Goal: Task Accomplishment & Management: Manage account settings

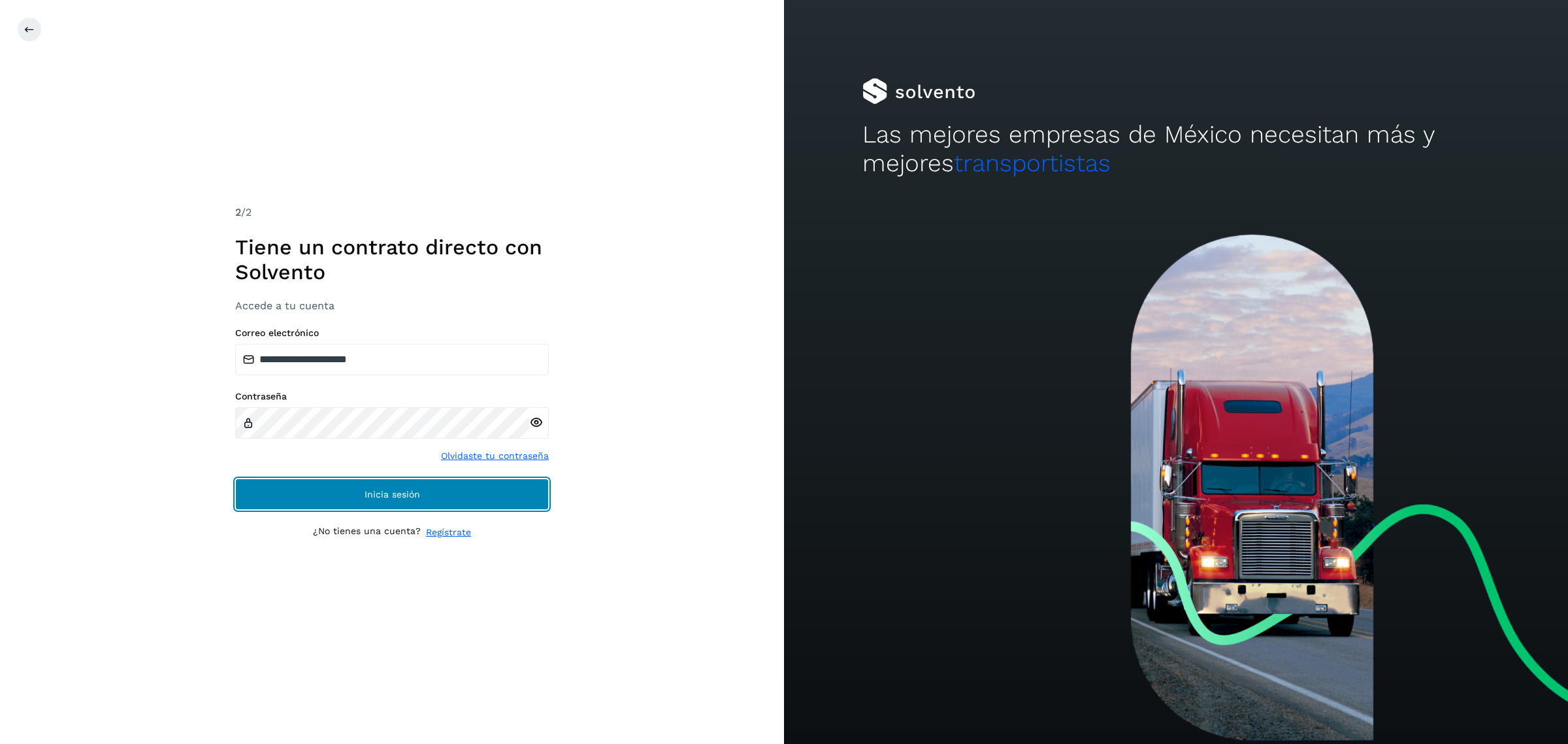
click at [426, 499] on button "Inicia sesión" at bounding box center [392, 494] width 314 height 31
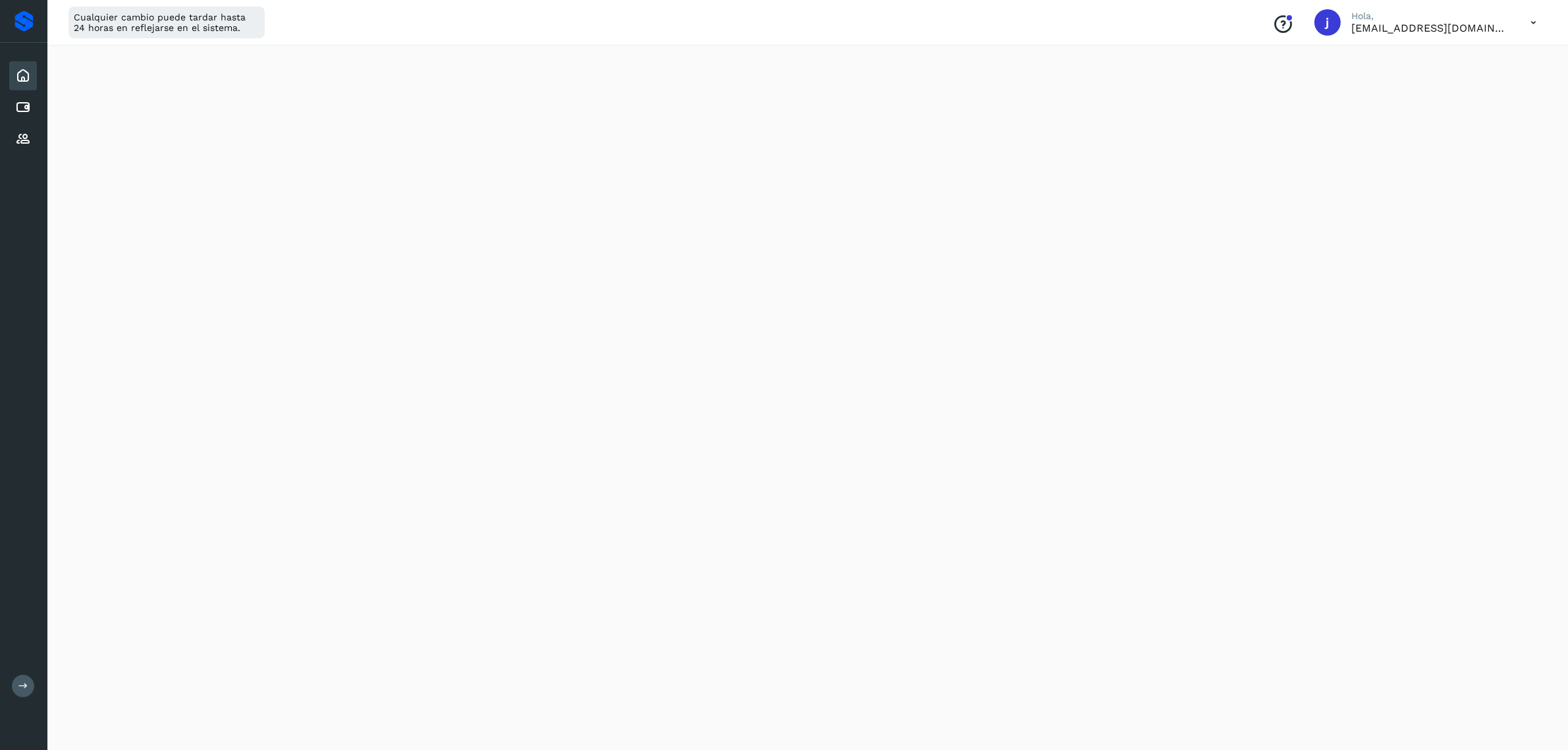
scroll to position [247, 0]
click at [1255, 257] on div "Initializing..." at bounding box center [808, 426] width 1489 height 1170
click at [1535, 32] on icon at bounding box center [1533, 22] width 27 height 27
click at [1433, 77] on div "Cerrar sesión" at bounding box center [1468, 84] width 156 height 25
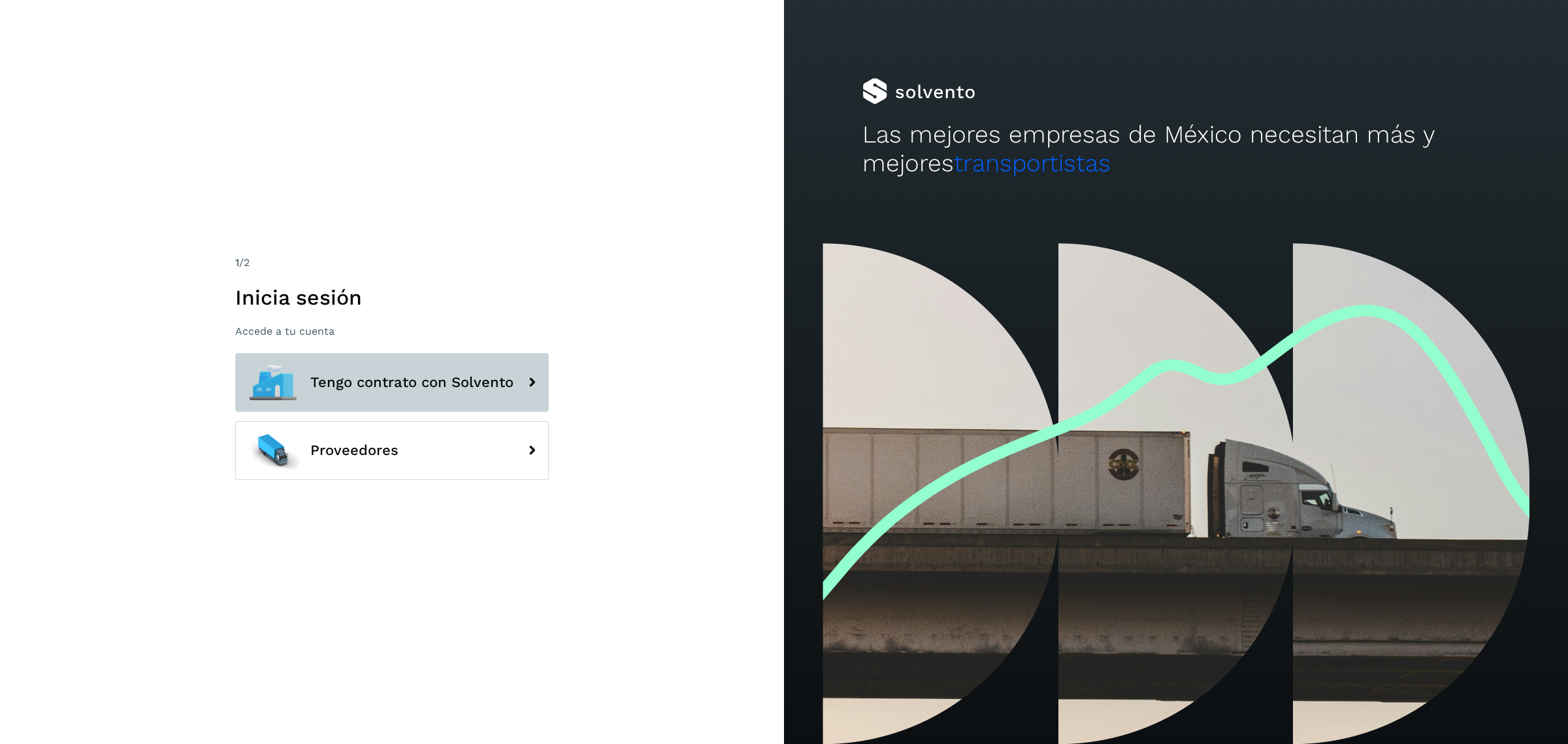
click at [359, 402] on button "Tengo contrato con Solvento" at bounding box center [392, 382] width 314 height 58
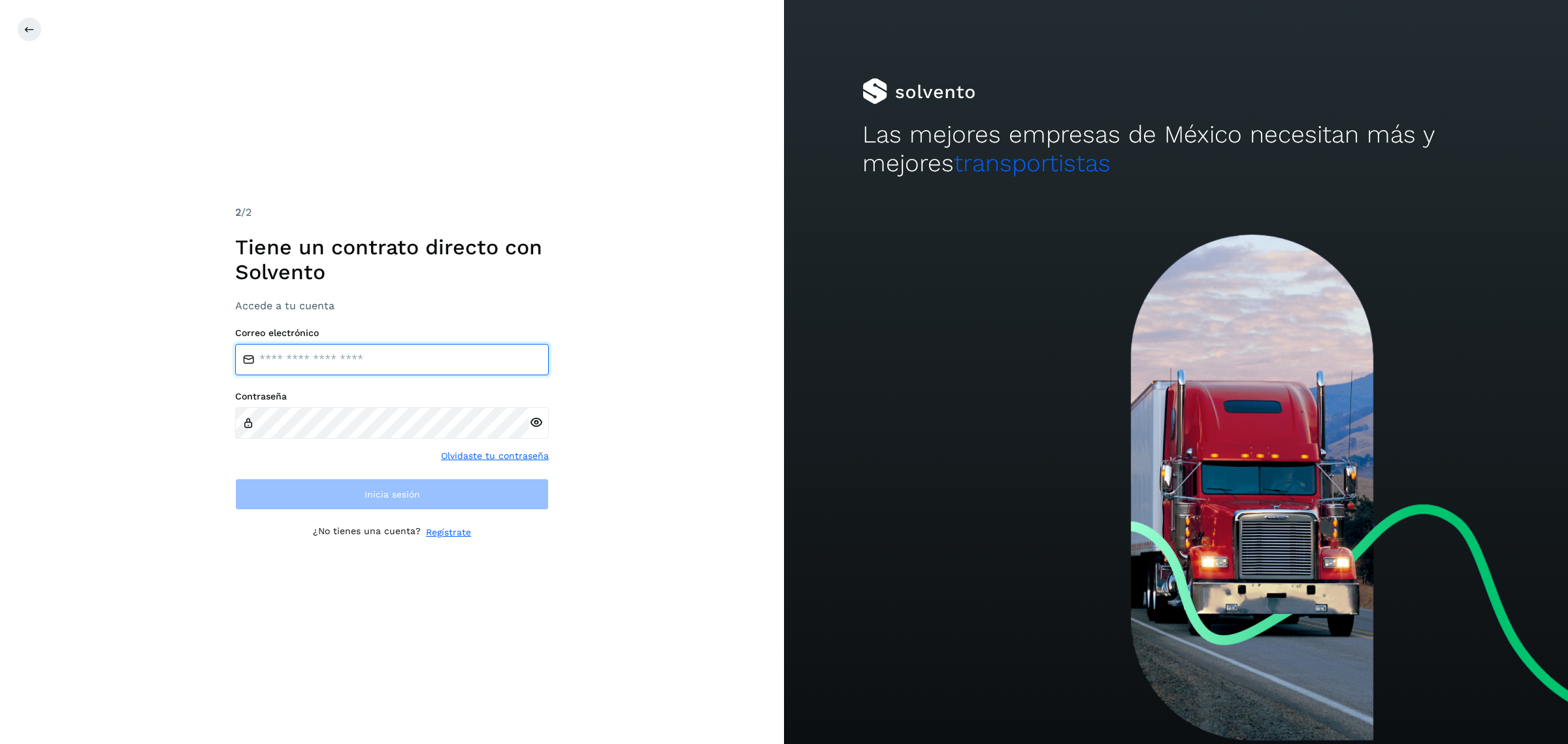
click at [435, 361] on input "email" at bounding box center [392, 359] width 314 height 31
type input "**********"
